Goal: Transaction & Acquisition: Purchase product/service

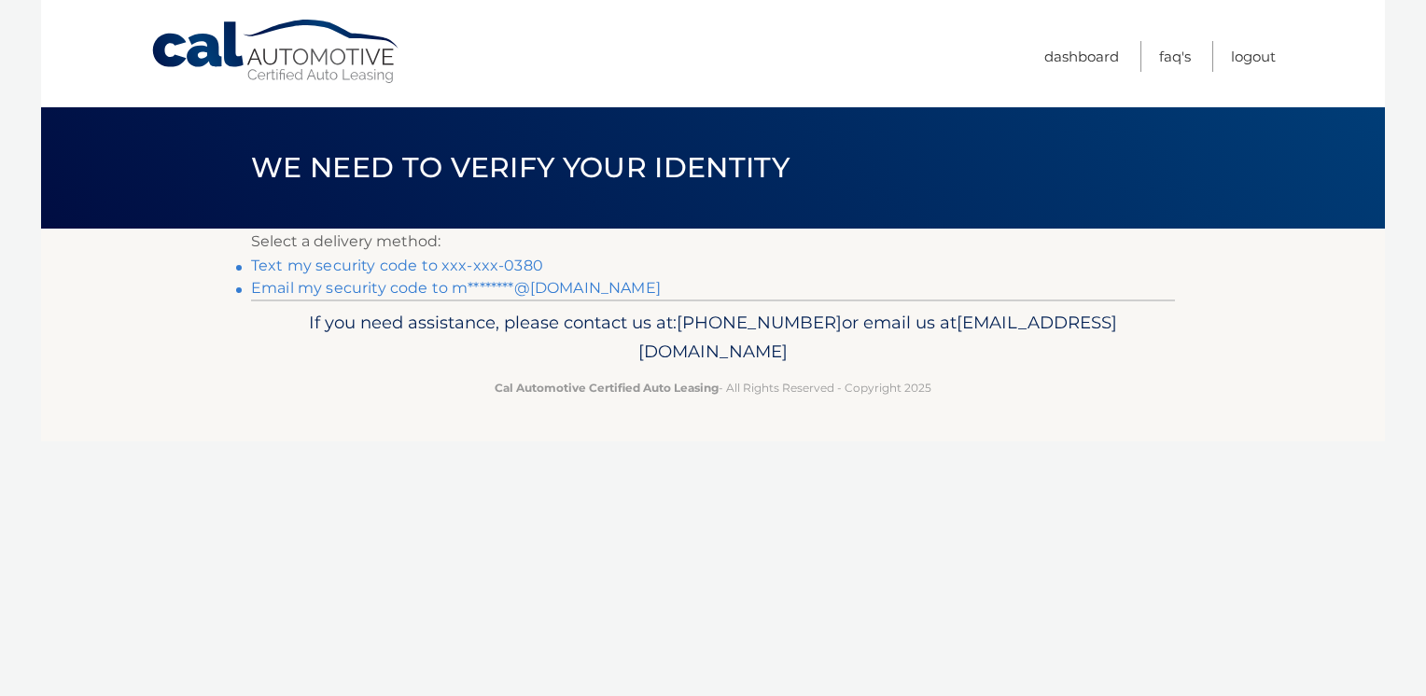
click at [424, 267] on link "Text my security code to xxx-xxx-0380" at bounding box center [397, 266] width 292 height 18
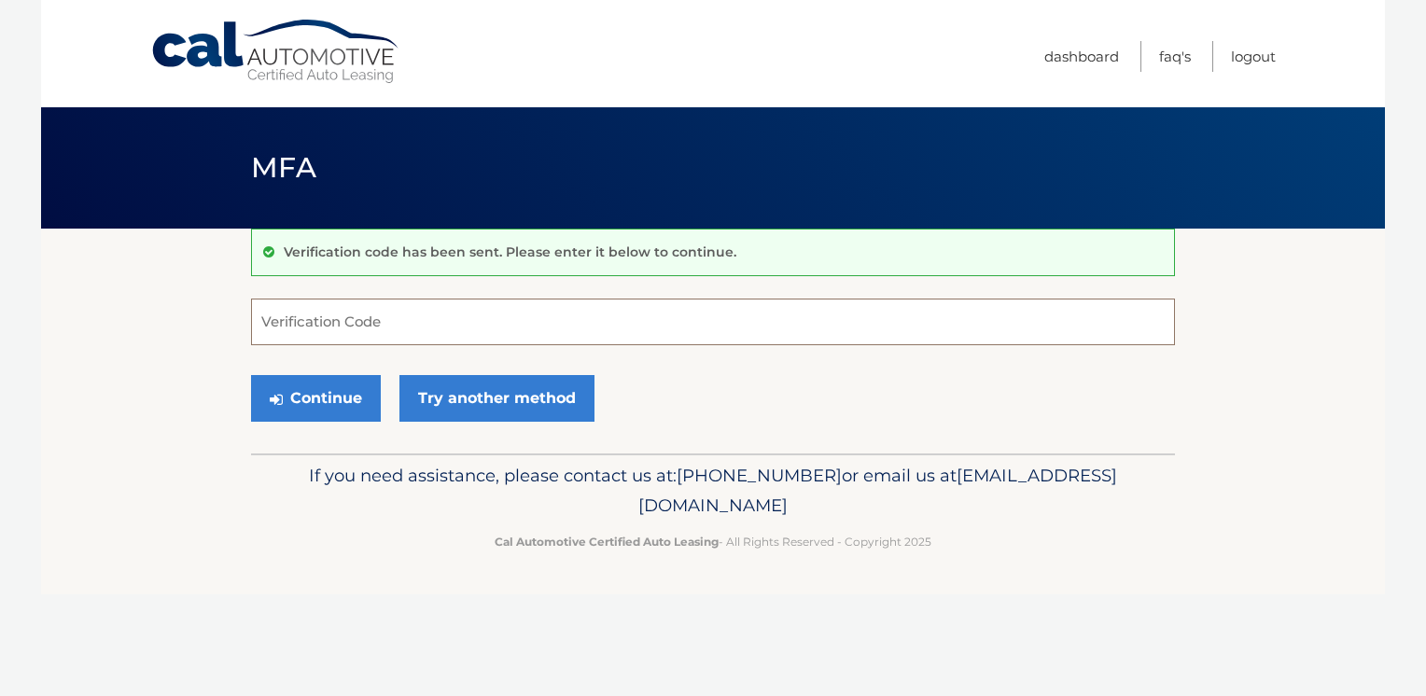
click at [371, 319] on input "Verification Code" at bounding box center [713, 322] width 924 height 47
type input "621693"
click at [251, 375] on button "Continue" at bounding box center [316, 398] width 130 height 47
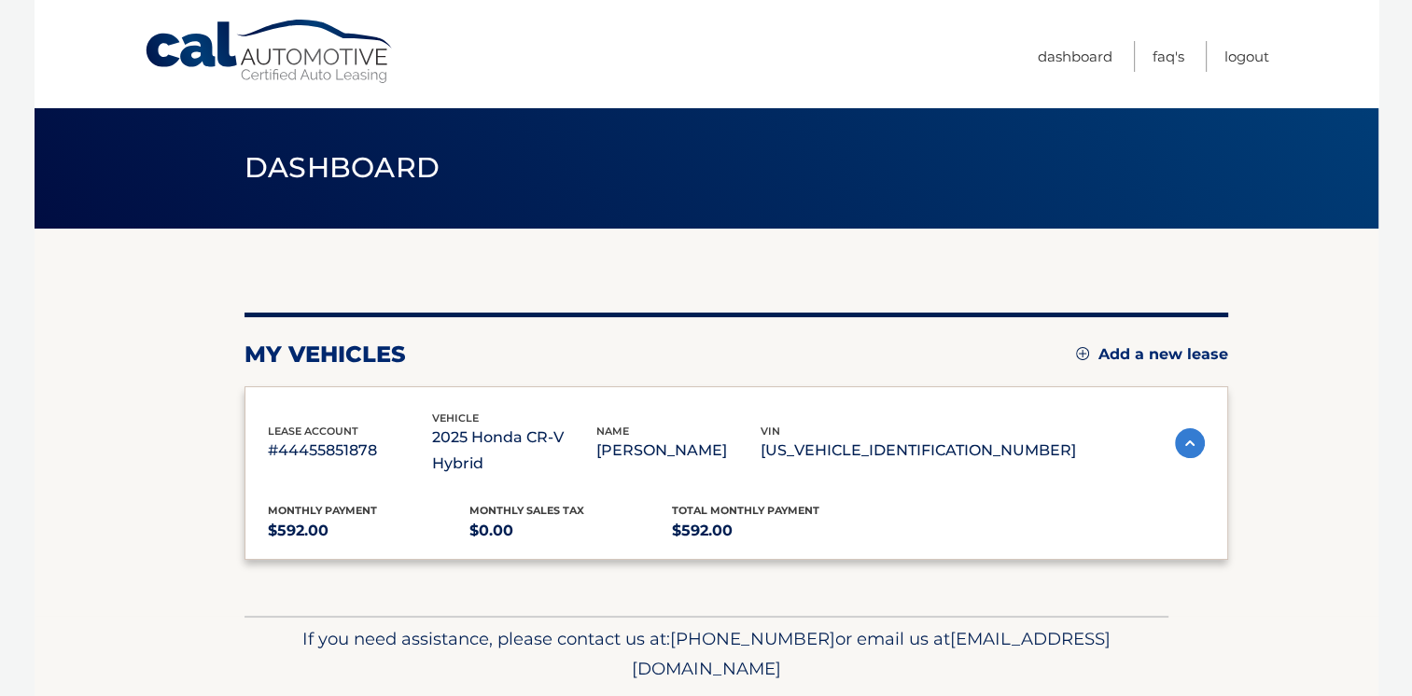
click at [321, 401] on div "lease account #44455851878 vehicle 2025 Honda CR-V Hybrid name [PERSON_NAME] vi…" at bounding box center [735, 473] width 983 height 174
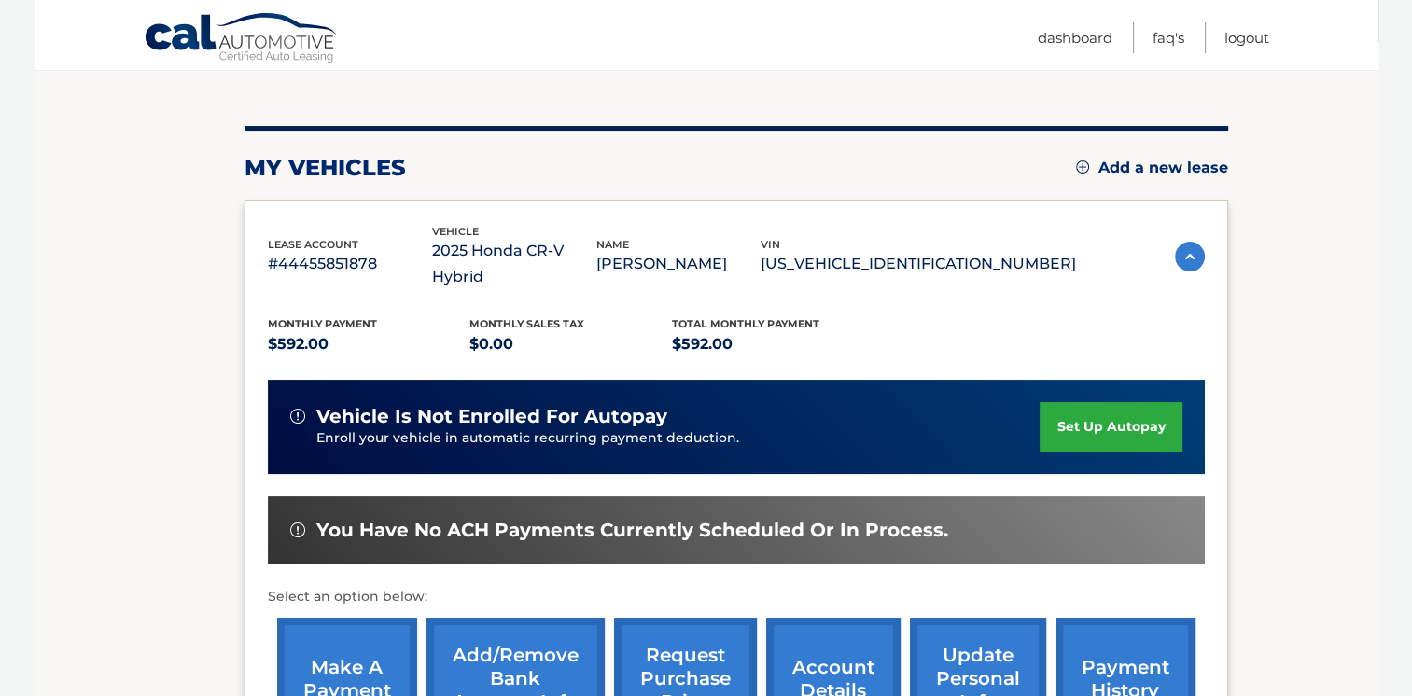
scroll to position [432, 0]
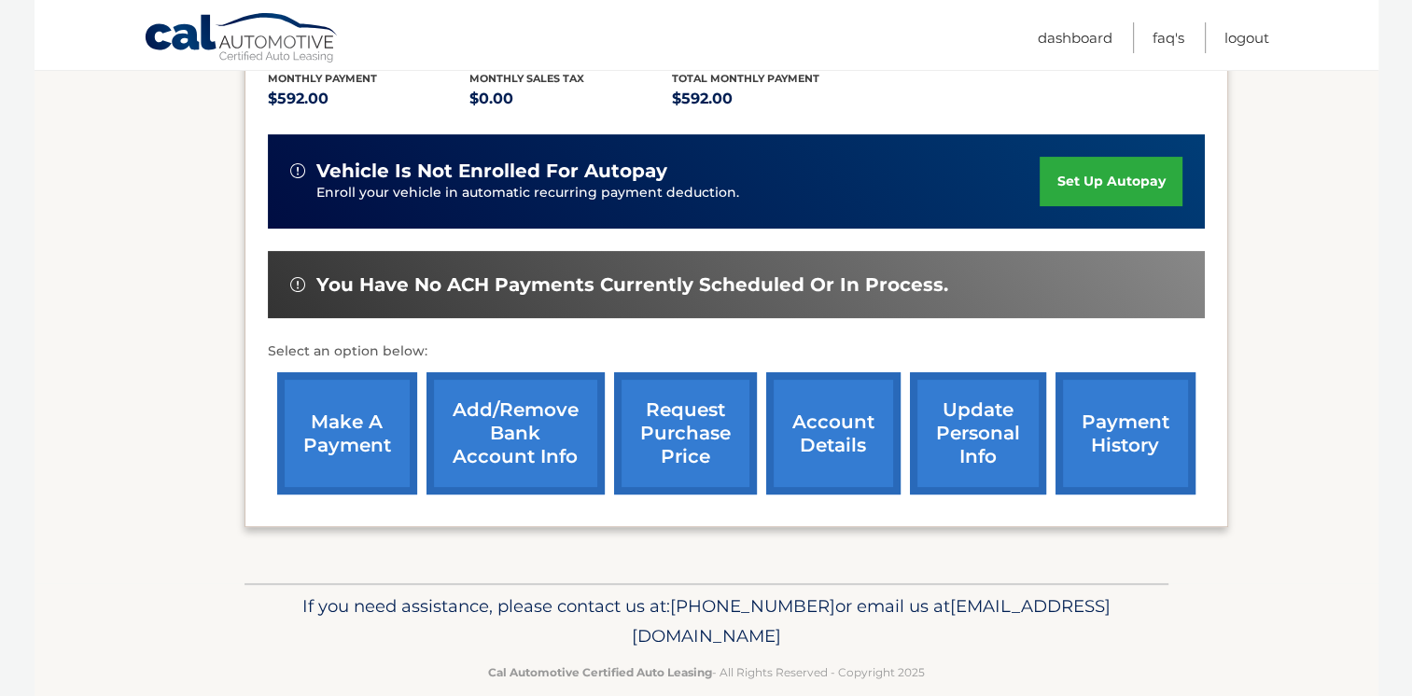
click at [358, 398] on link "make a payment" at bounding box center [347, 433] width 140 height 122
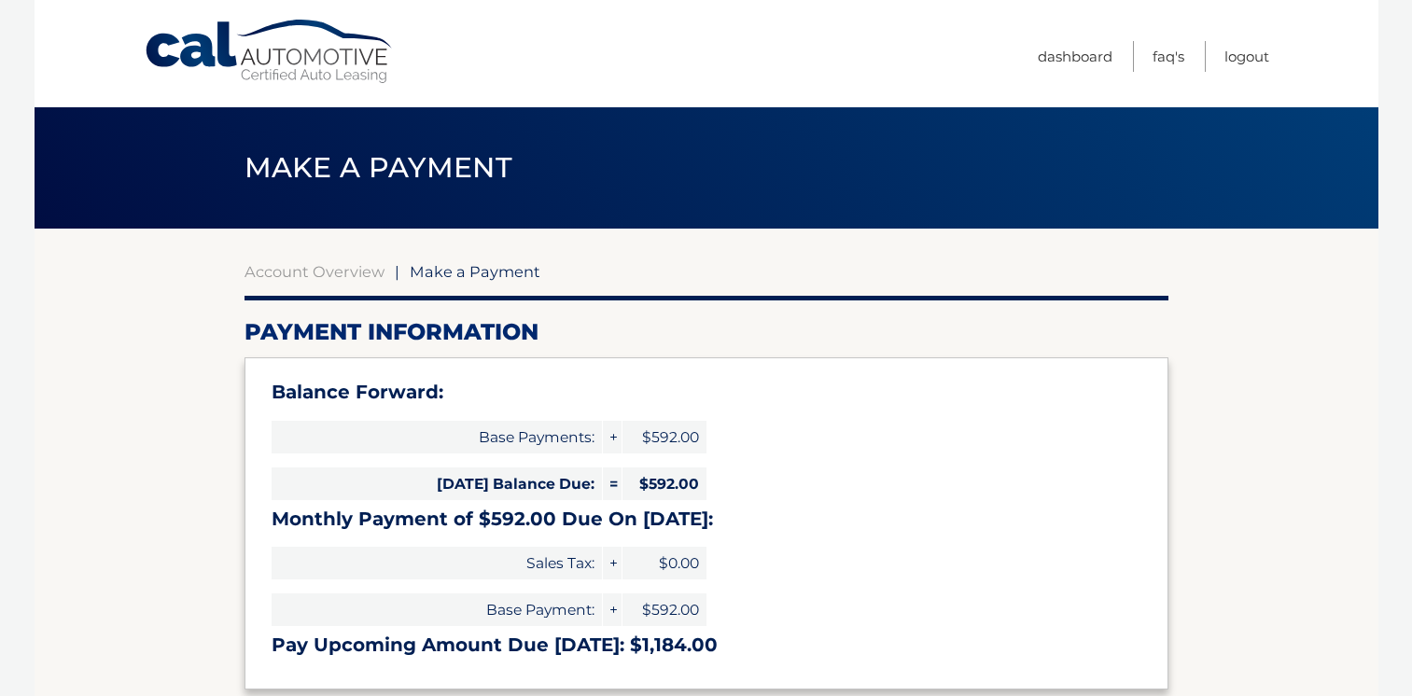
select select "MGRkZmRlMTYtOWFmMC00ZDdjLTgwZmYtY2UzMGNkNTI0ZTNj"
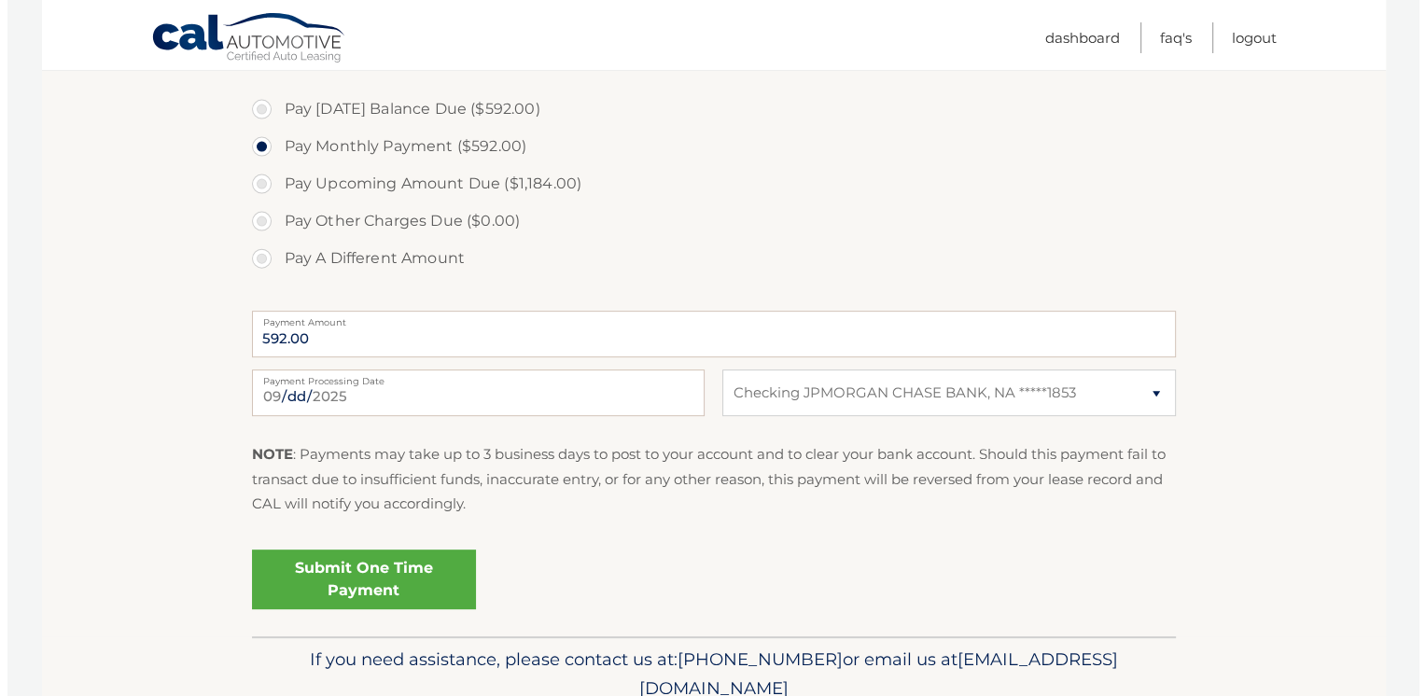
scroll to position [637, 0]
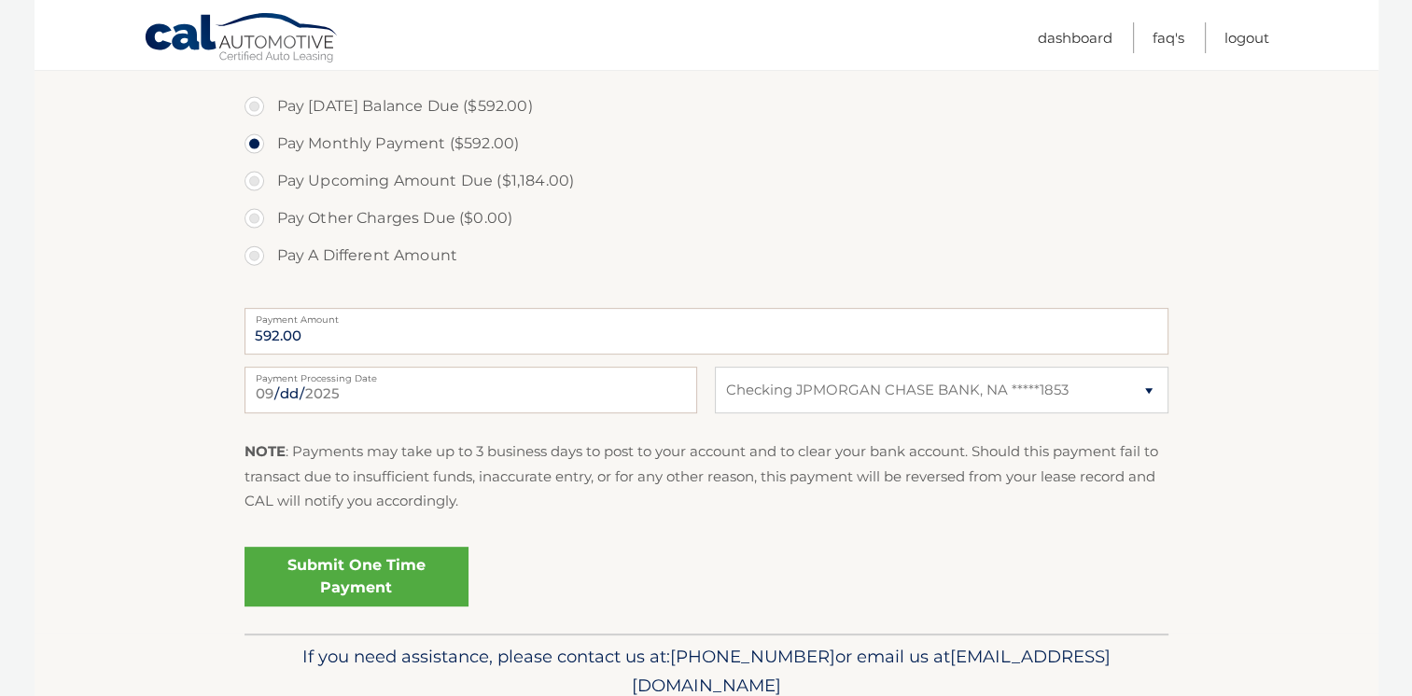
click at [381, 574] on link "Submit One Time Payment" at bounding box center [356, 577] width 224 height 60
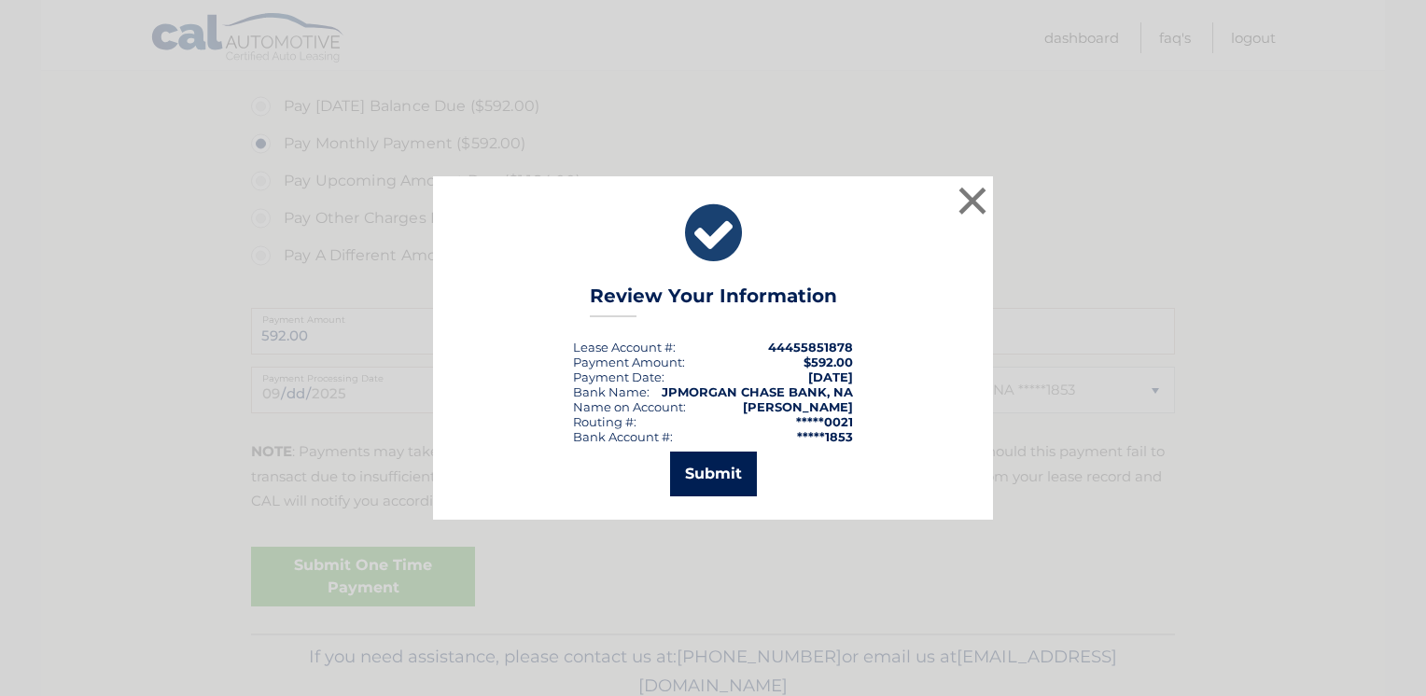
click at [707, 472] on button "Submit" at bounding box center [713, 474] width 87 height 45
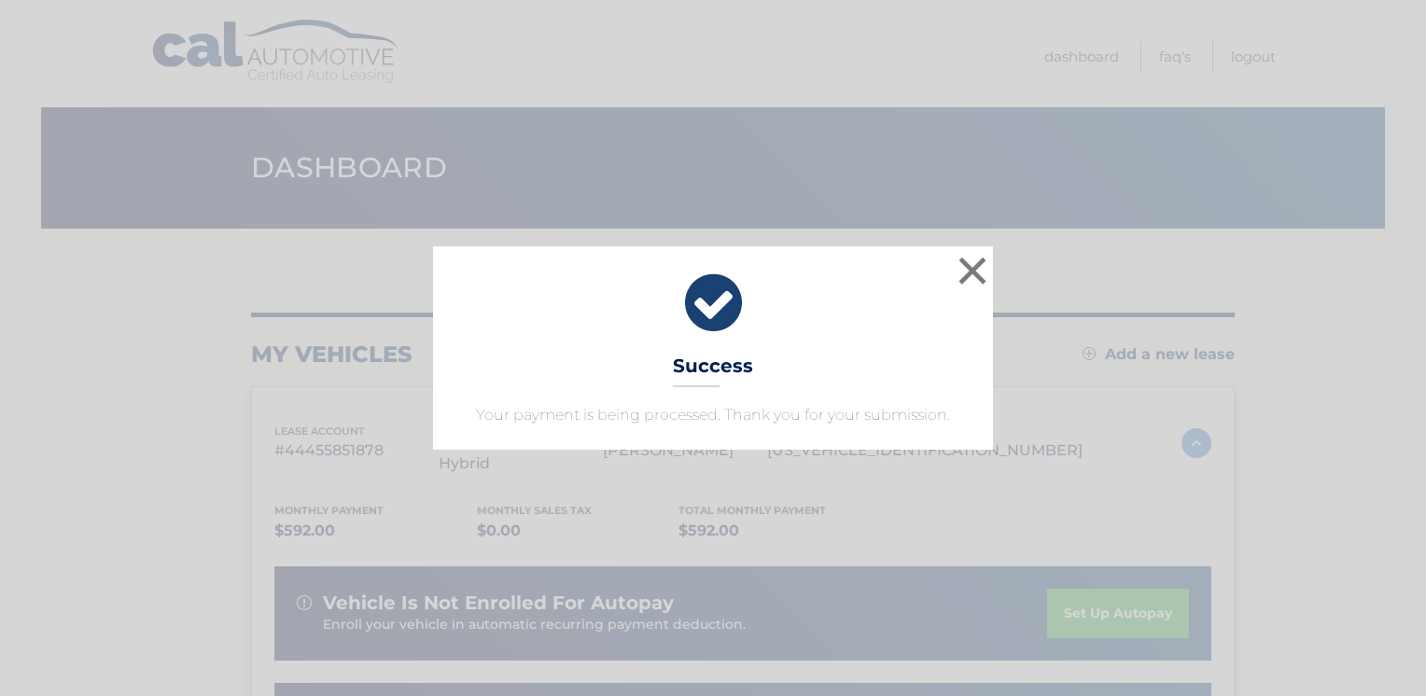
click at [703, 300] on icon at bounding box center [712, 303] width 513 height 67
click at [978, 273] on button "×" at bounding box center [972, 270] width 37 height 37
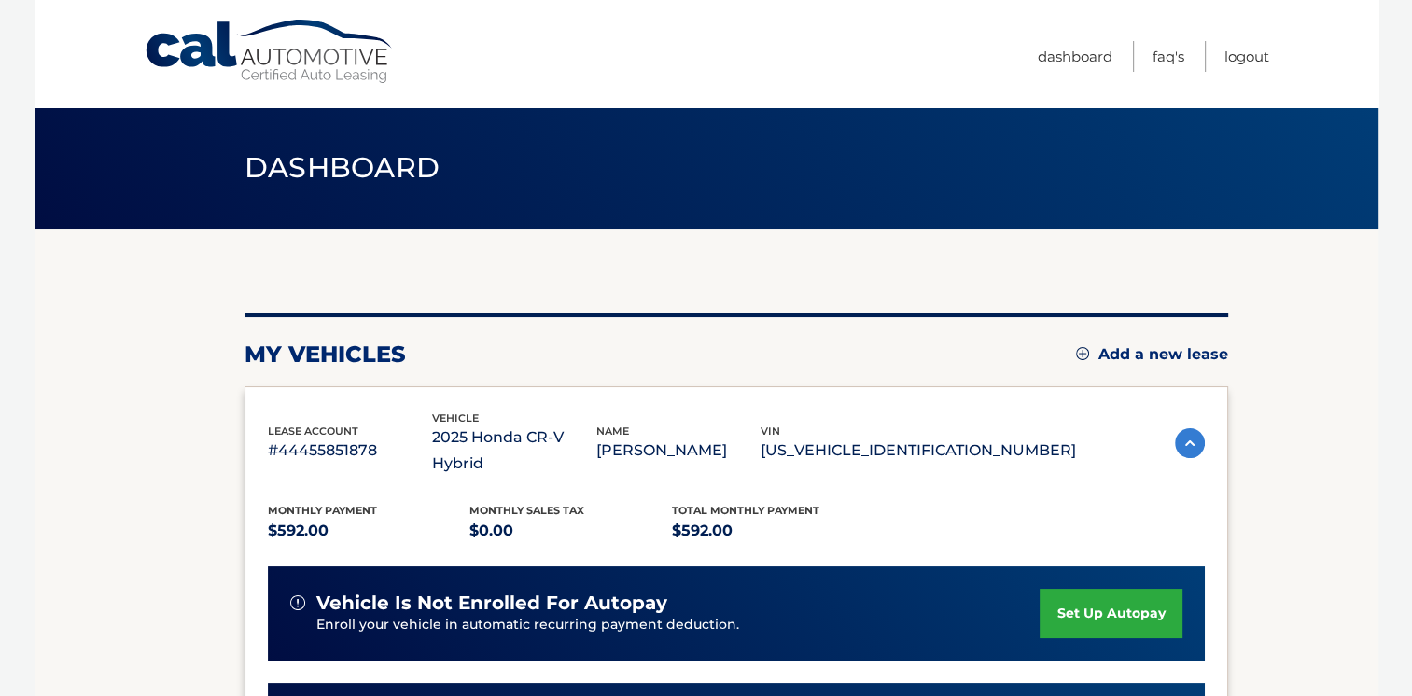
click at [969, 46] on nav "Menu Dashboard FAQ's Logout" at bounding box center [840, 53] width 858 height 107
click at [1260, 58] on link "Logout" at bounding box center [1246, 56] width 45 height 31
